Goal: Task Accomplishment & Management: Manage account settings

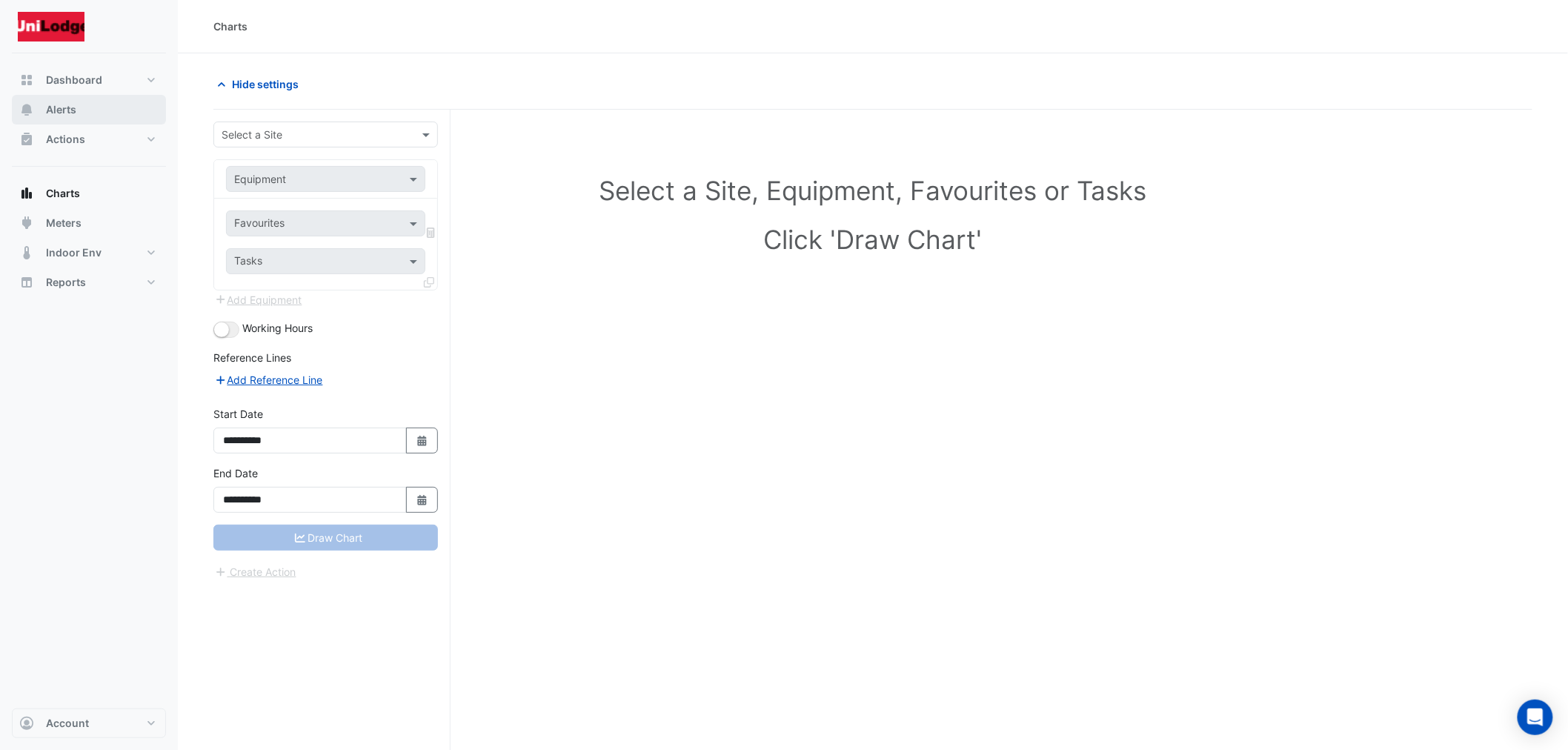
click at [64, 109] on span "Alerts" at bounding box center [61, 109] width 30 height 15
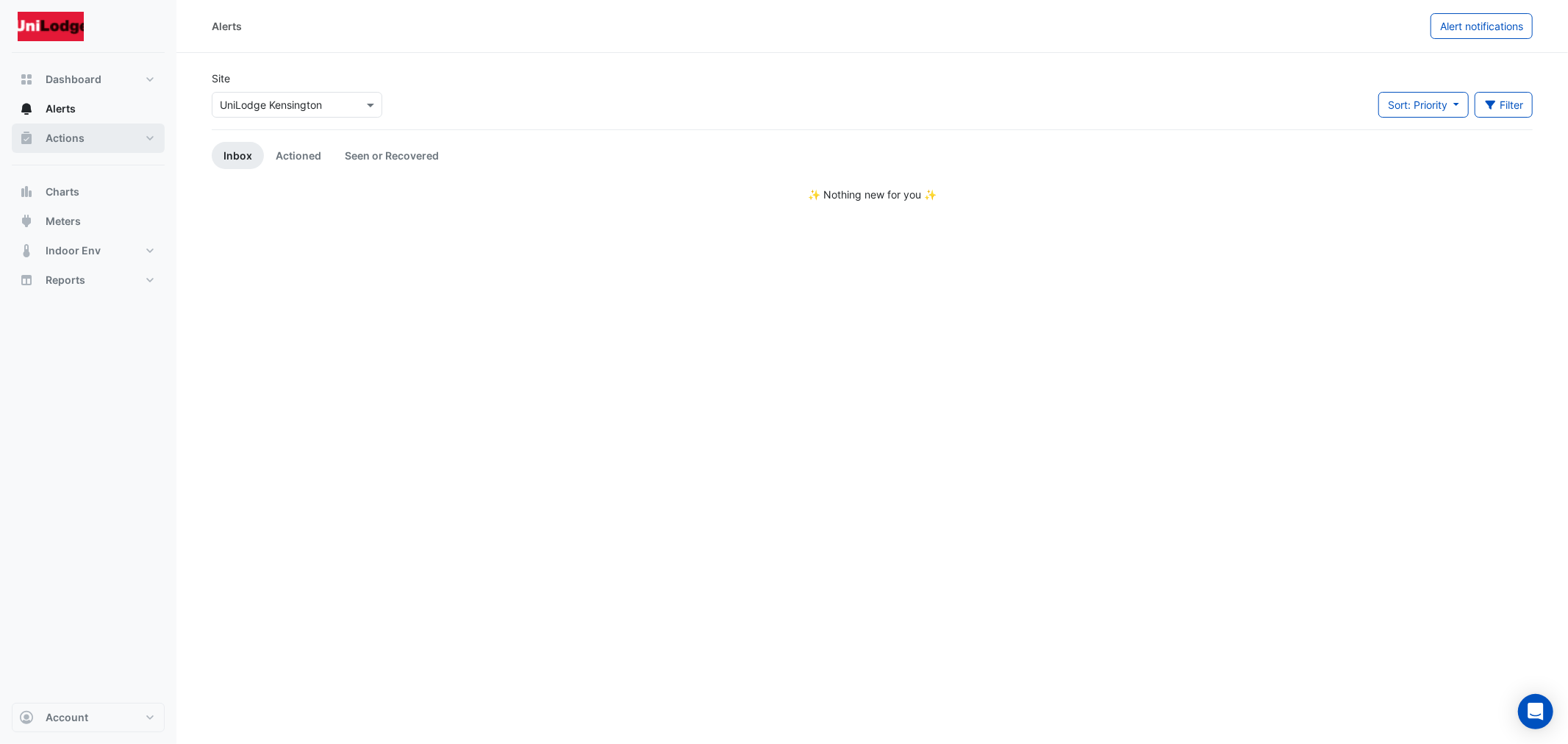
click at [37, 130] on button "Actions" at bounding box center [88, 138] width 153 height 30
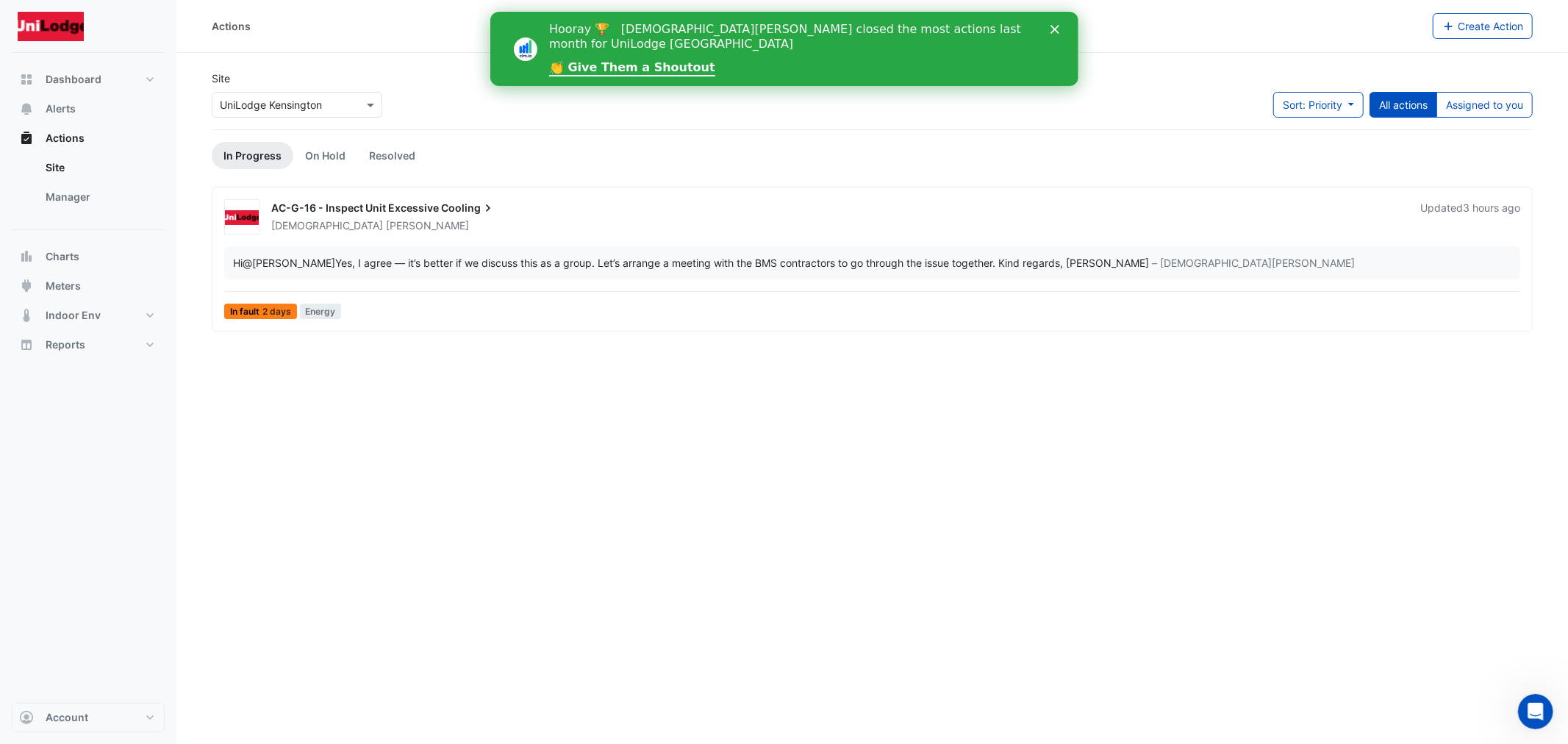
click at [451, 208] on span "Cooling" at bounding box center [468, 208] width 54 height 15
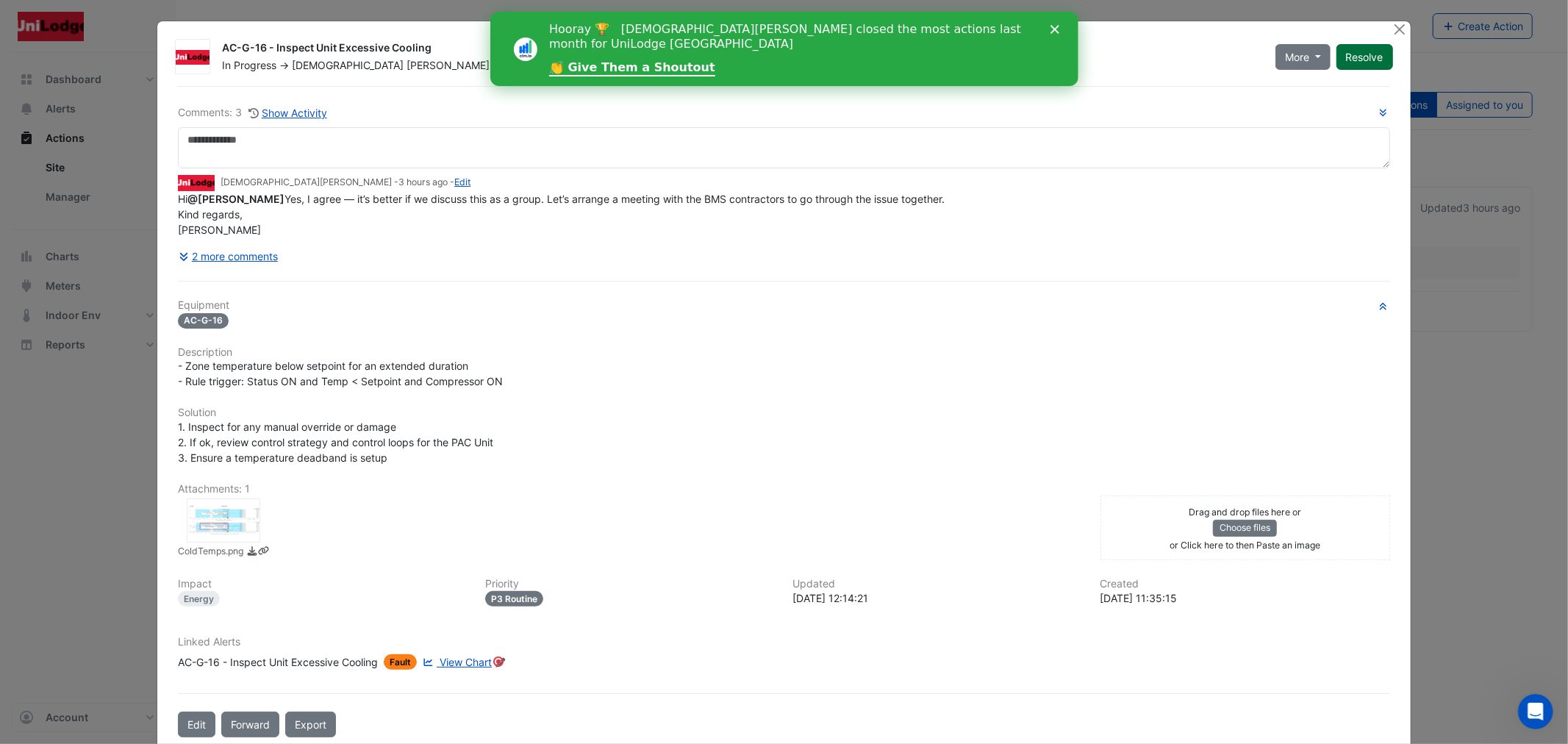
click at [1370, 62] on button "Resolve" at bounding box center [1364, 57] width 56 height 26
drag, startPoint x: 1489, startPoint y: 289, endPoint x: 1481, endPoint y: 250, distance: 39.8
click at [1489, 282] on ngb-modal-window "AC-G-16 - Inspect Unit Excessive Cooling Closed -> [PERSON_NAME] Comments: 3 Sh…" at bounding box center [784, 372] width 1568 height 744
click at [1398, 28] on button "Close" at bounding box center [1399, 29] width 15 height 15
